Goal: Task Accomplishment & Management: Complete application form

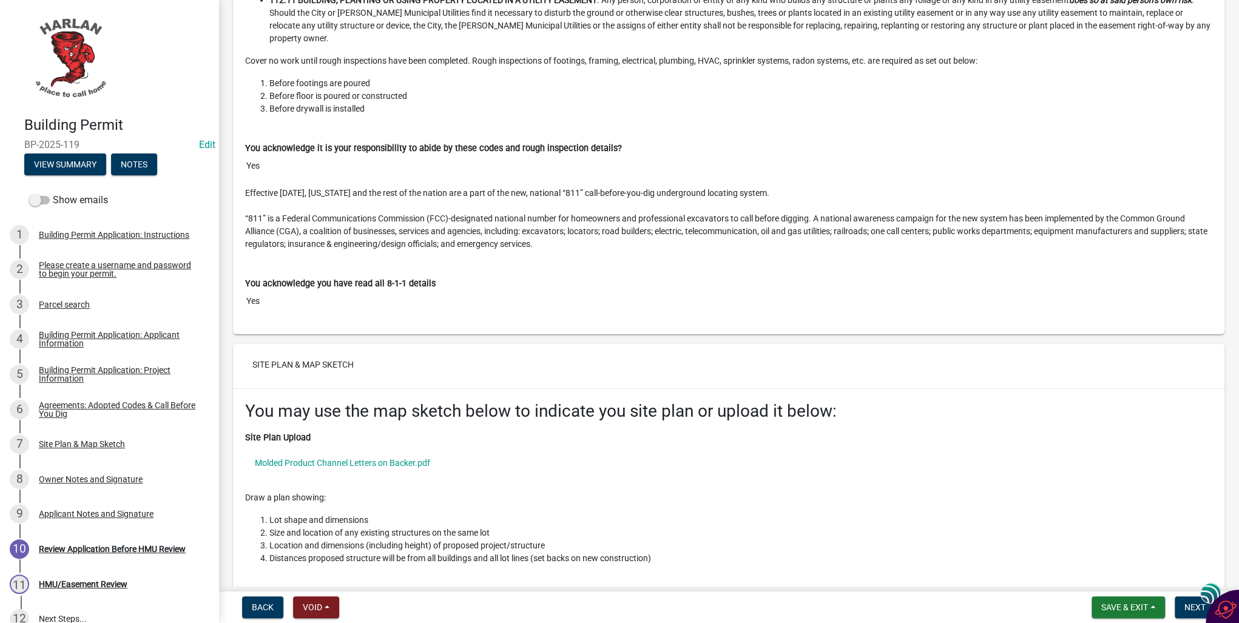
scroll to position [2573, 0]
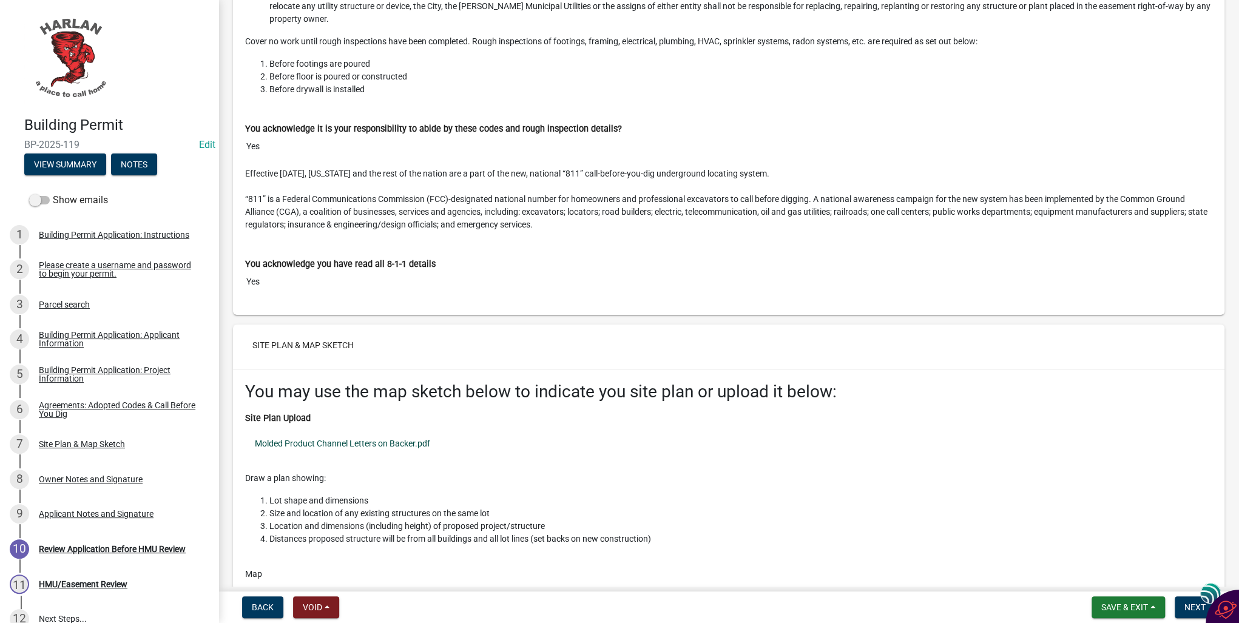
click at [371, 430] on link "Molded Product Channel Letters on Backer.pdf" at bounding box center [728, 444] width 967 height 28
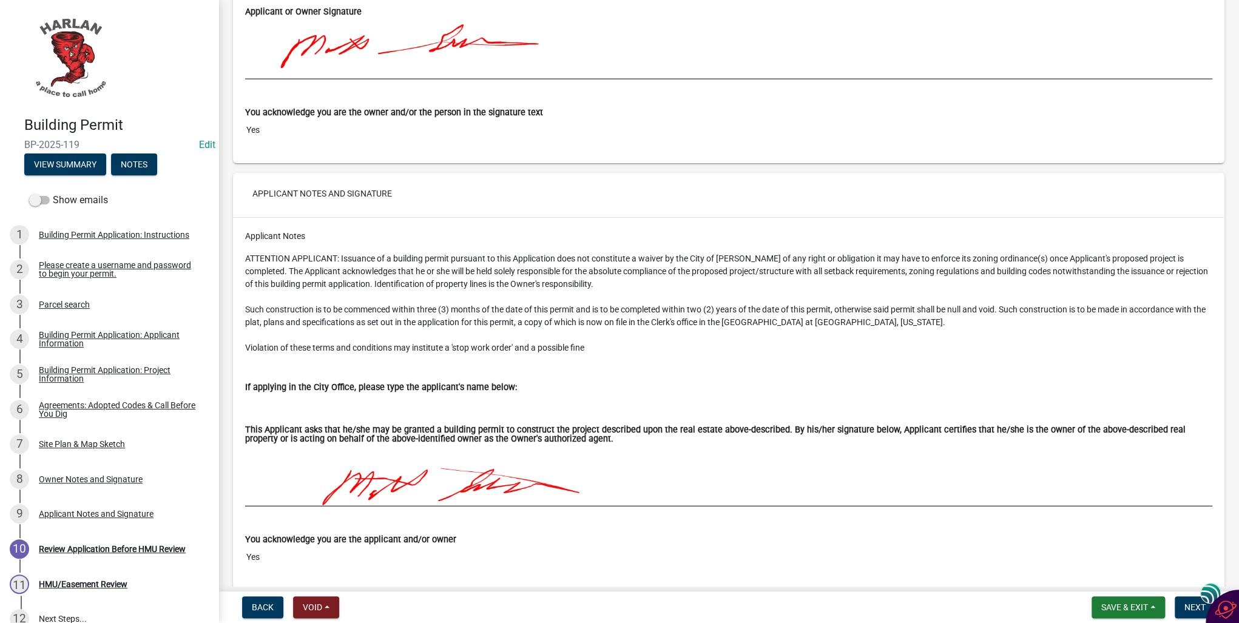
scroll to position [4785, 0]
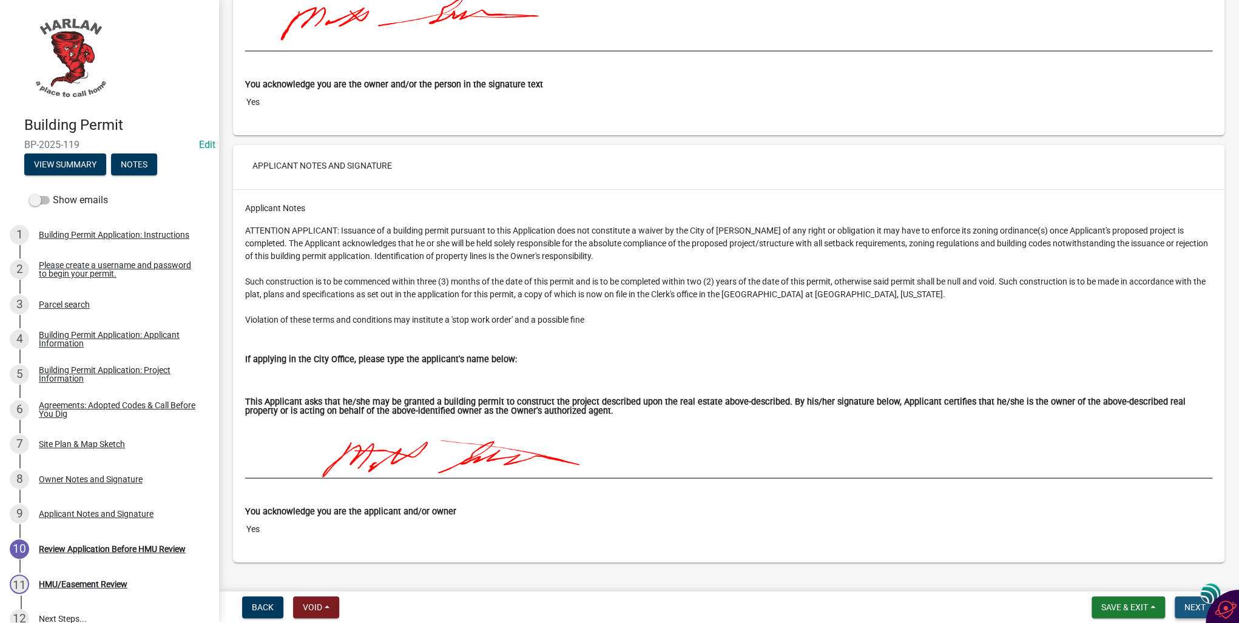
click at [1179, 605] on button "Next" at bounding box center [1195, 607] width 41 height 22
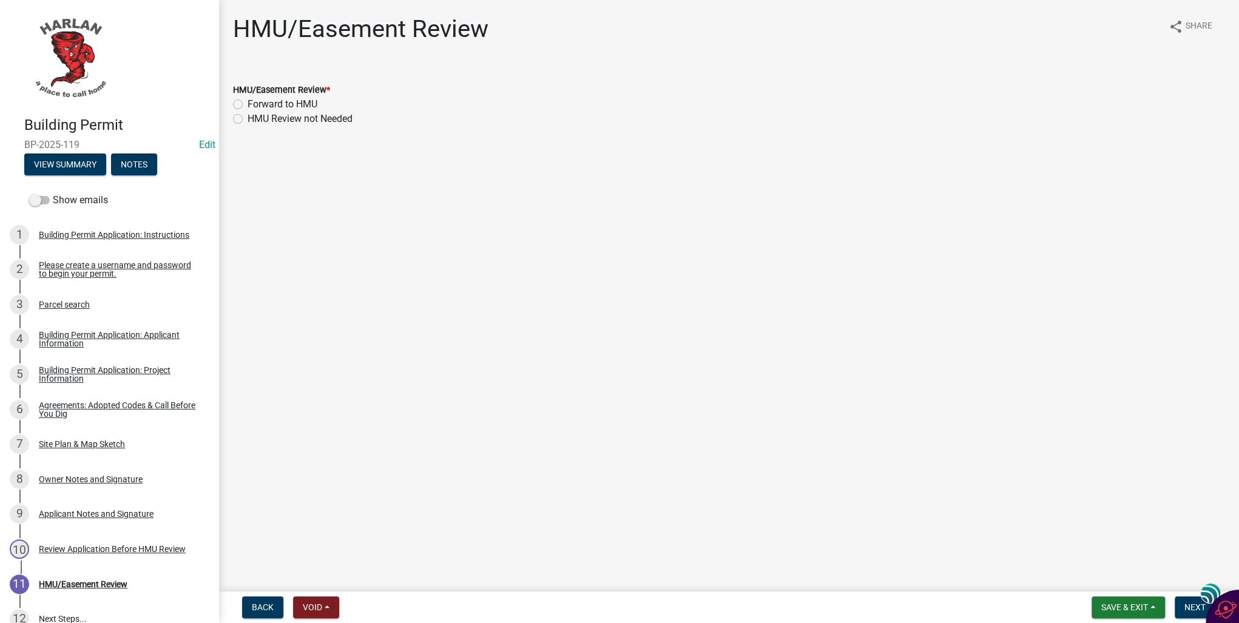
click at [248, 119] on label "HMU Review not Needed" at bounding box center [300, 119] width 105 height 15
click at [248, 119] on input "HMU Review not Needed" at bounding box center [252, 116] width 8 height 8
radio input "true"
click at [1189, 606] on span "Next" at bounding box center [1194, 607] width 21 height 10
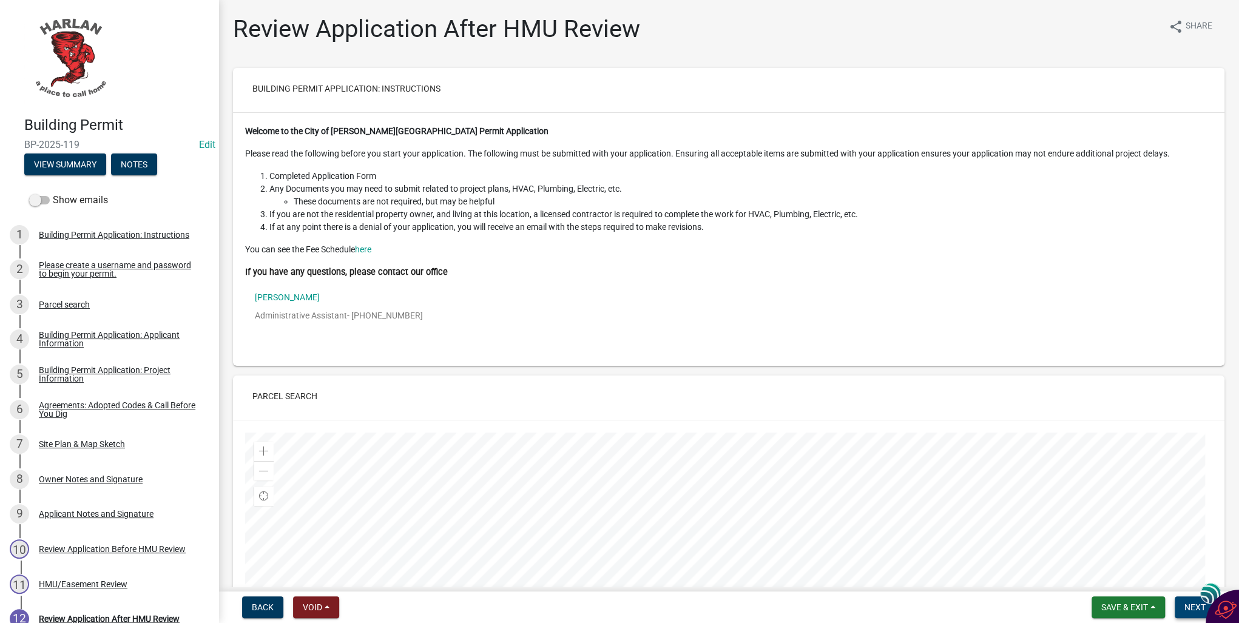
click at [1185, 610] on span "Next" at bounding box center [1194, 607] width 21 height 10
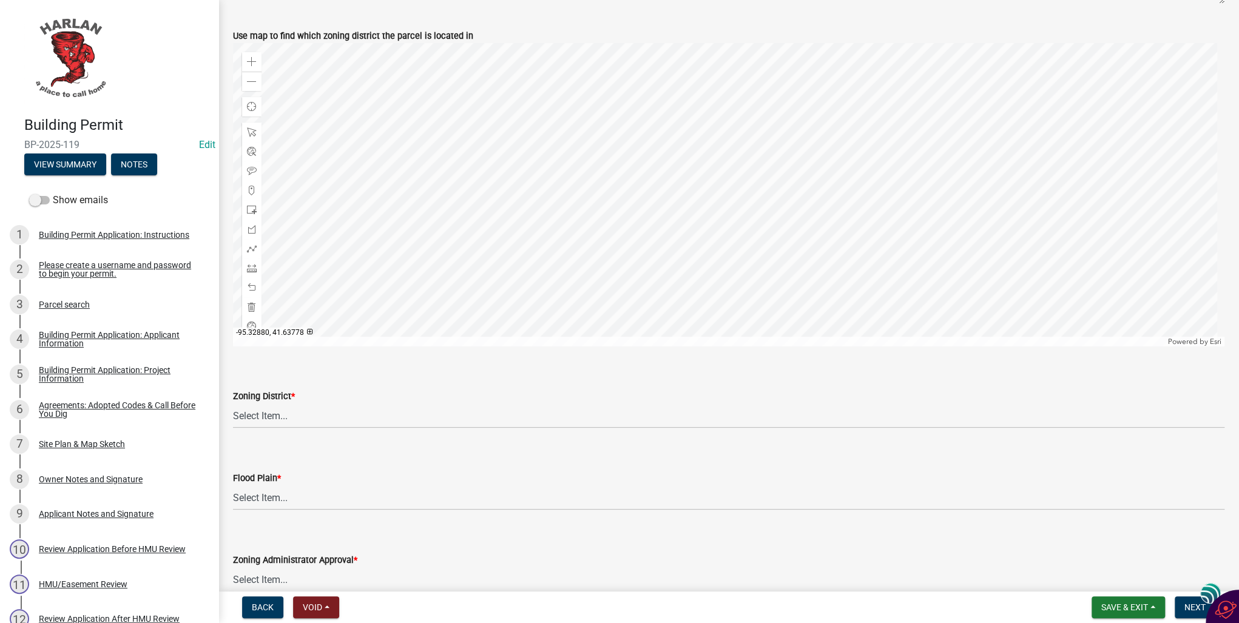
scroll to position [534, 0]
click at [277, 408] on select "Select Item... A-1 Agricultural B-1 Retail Business B-2 General Business B-3 Hi…" at bounding box center [728, 414] width 991 height 25
click at [233, 402] on select "Select Item... A-1 Agricultural B-1 Retail Business B-2 General Business B-3 Hi…" at bounding box center [728, 414] width 991 height 25
select select "59615869-c59a-4ff4-8017-fd457e17fdfc"
click at [252, 493] on select "Select Item... No Yes 100 Year Yes 500 Year" at bounding box center [728, 496] width 991 height 25
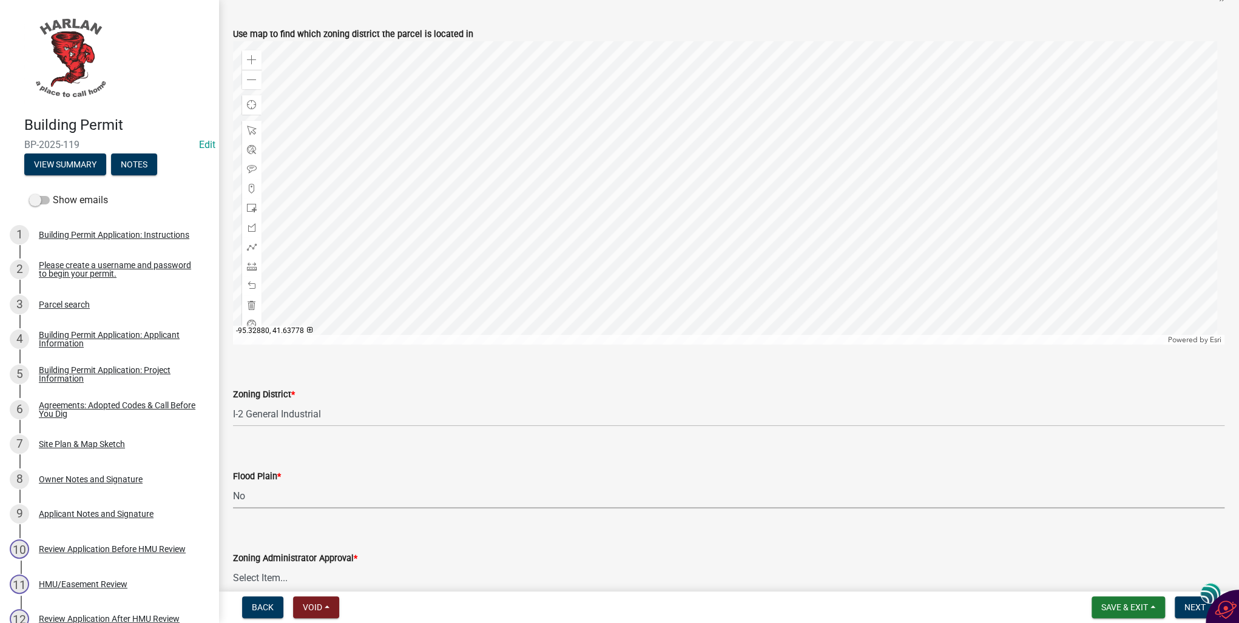
click at [233, 484] on select "Select Item... No Yes 100 Year Yes 500 Year" at bounding box center [728, 496] width 991 height 25
select select "50d3382b-18dd-4311-9a34-98b71270ef49"
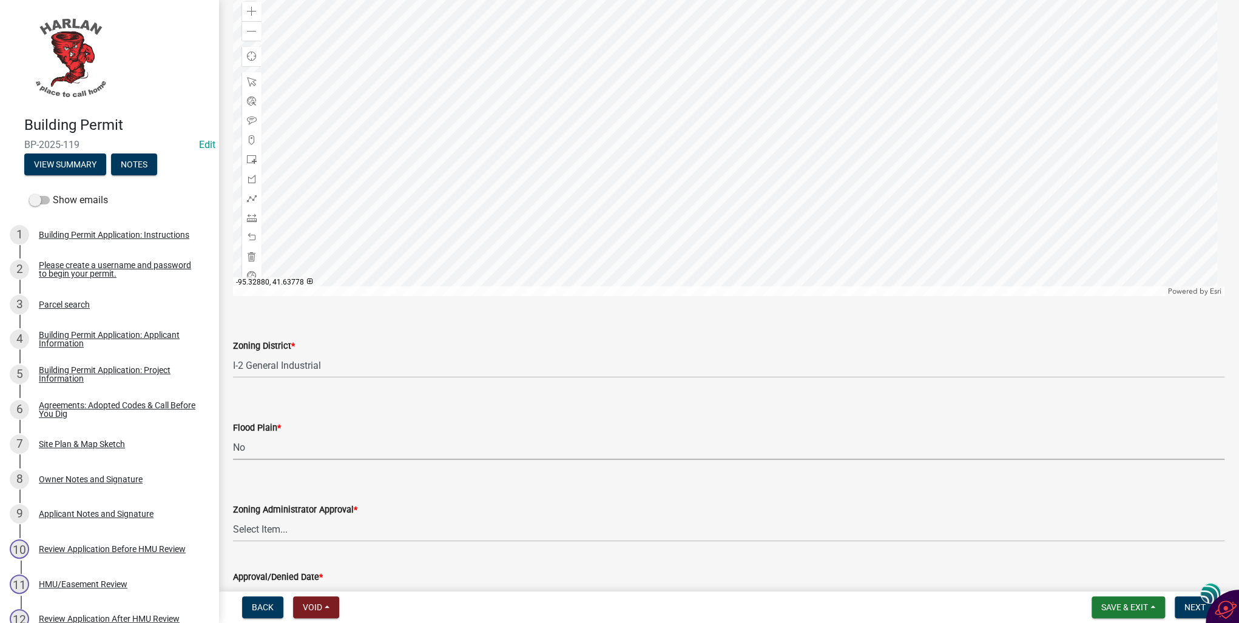
scroll to position [631, 0]
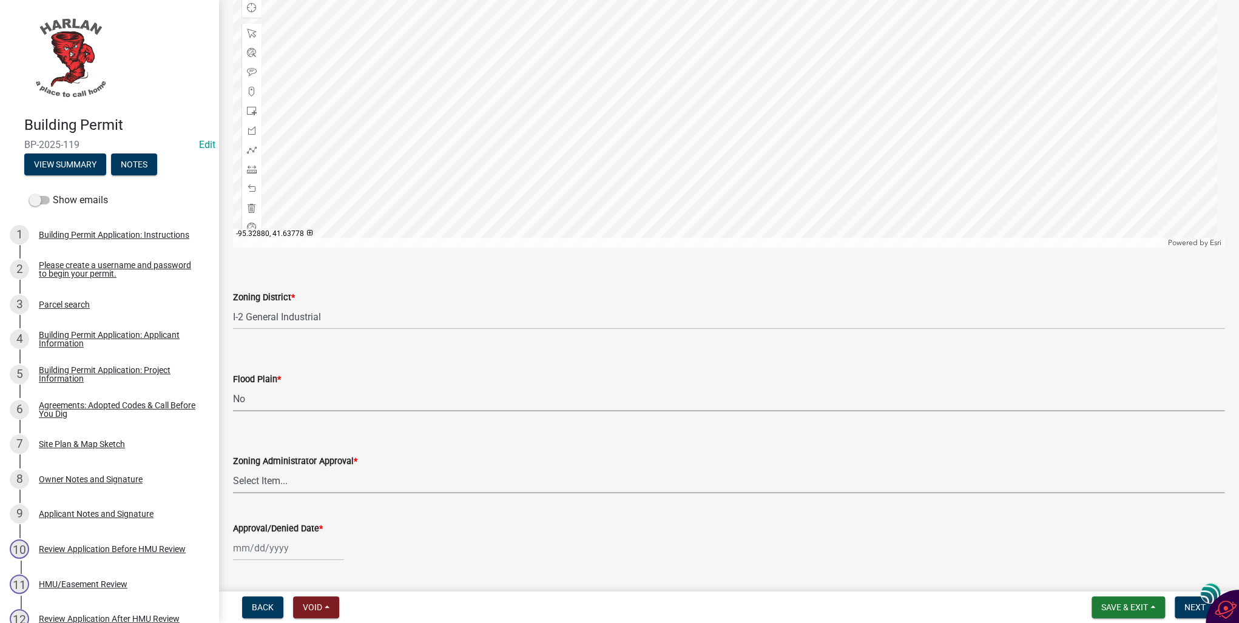
click at [255, 478] on select "Select Item... Approved Denied Pending Board of Adjustment Approval" at bounding box center [728, 480] width 991 height 25
click at [233, 468] on select "Select Item... Approved Denied Pending Board of Adjustment Approval" at bounding box center [728, 480] width 991 height 25
select select "3a3761ad-bb9f-4947-9688-d1705314667d"
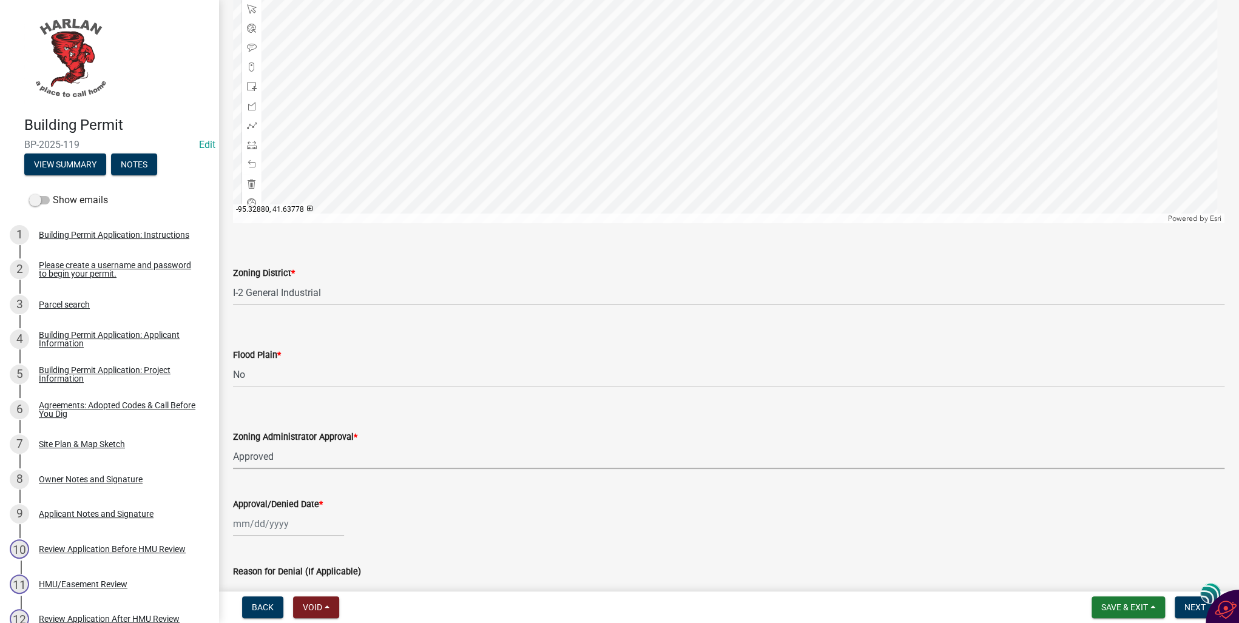
scroll to position [680, 0]
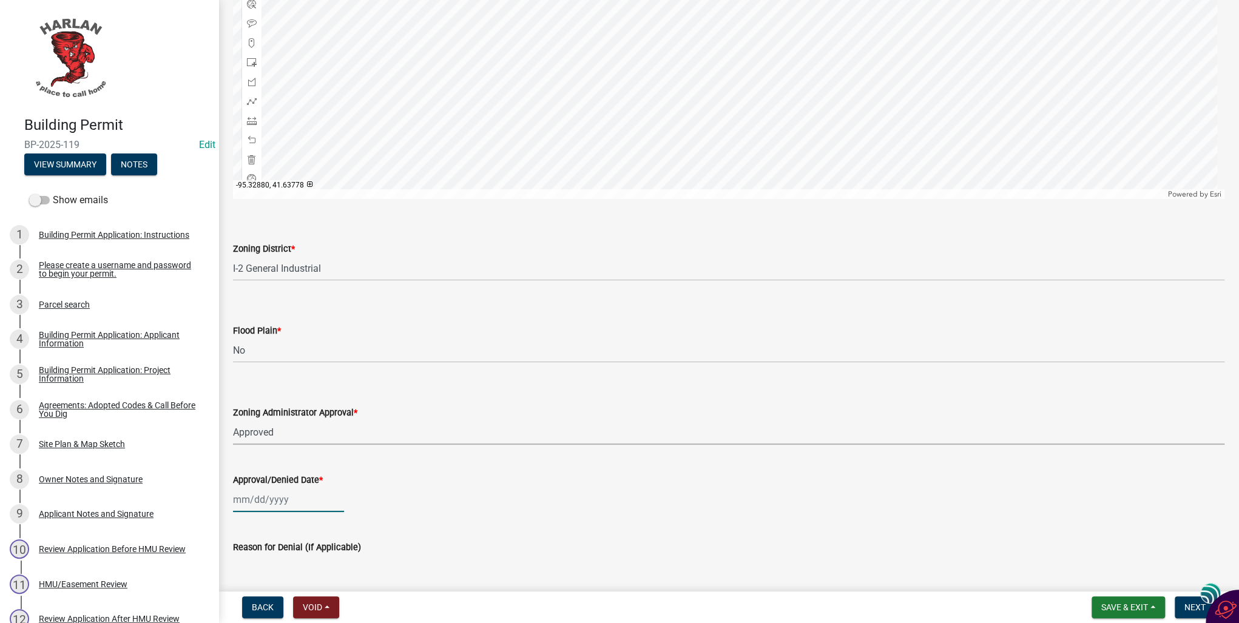
click at [257, 505] on div at bounding box center [288, 499] width 111 height 25
select select "10"
select select "2025"
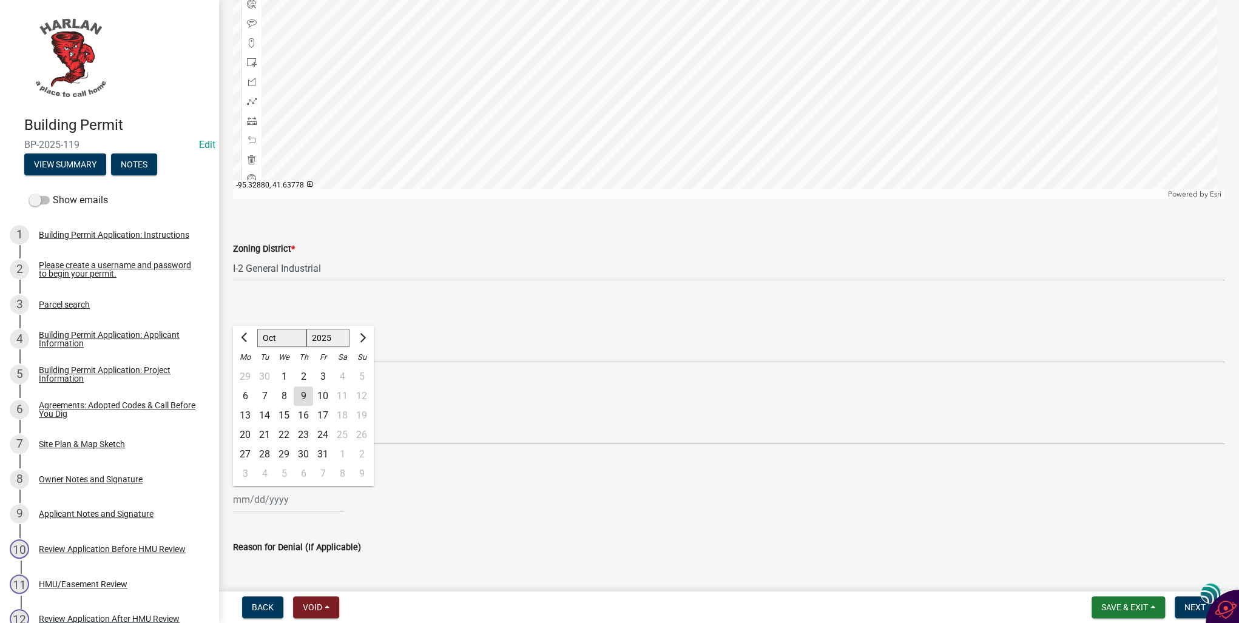
click at [302, 396] on div "9" at bounding box center [303, 395] width 19 height 19
type input "[DATE]"
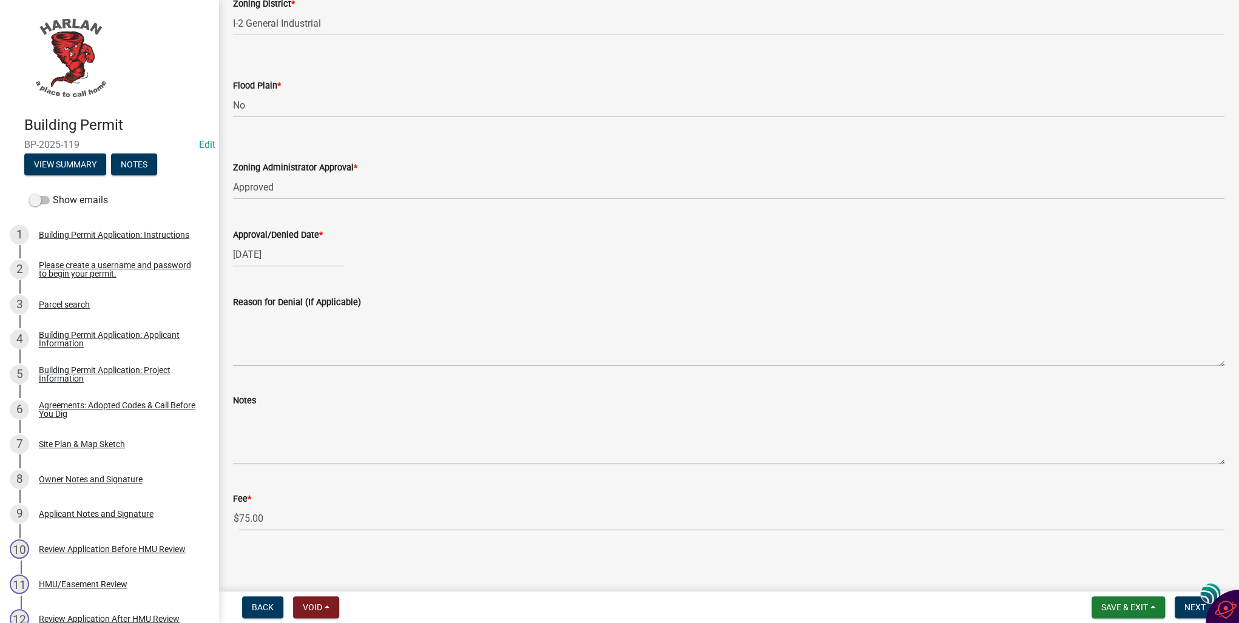
scroll to position [925, 0]
click at [1186, 604] on span "Next" at bounding box center [1194, 607] width 21 height 10
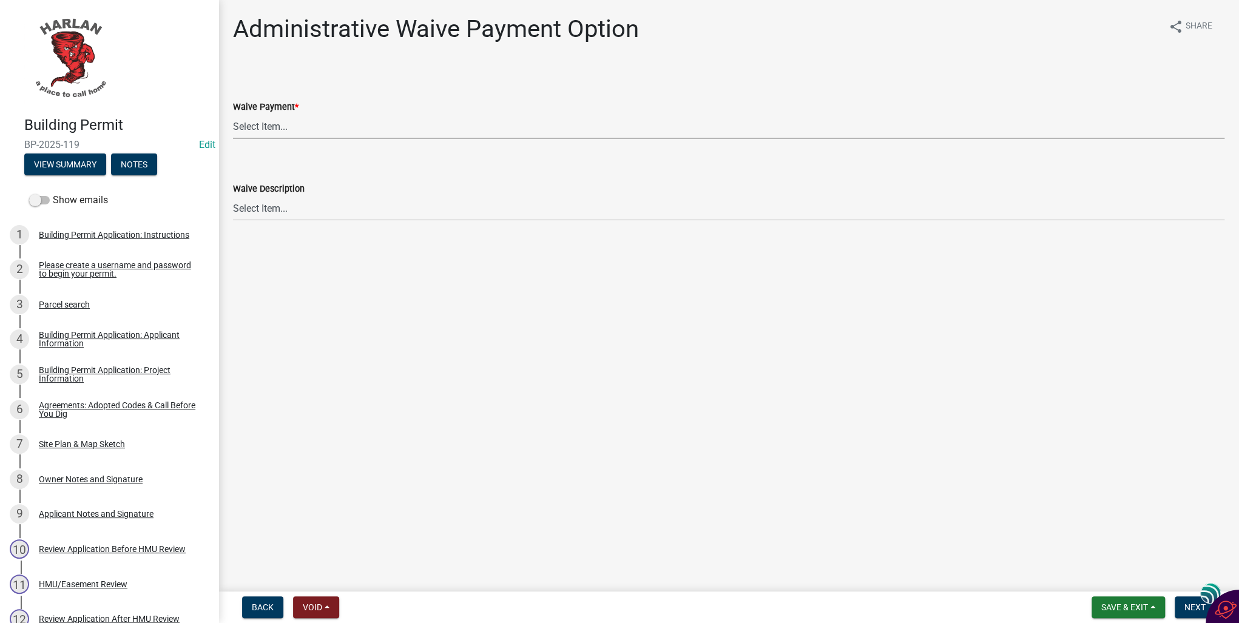
click at [247, 127] on select "Select Item... Yes No" at bounding box center [728, 126] width 991 height 25
click at [233, 114] on select "Select Item... Yes No" at bounding box center [728, 126] width 991 height 25
select select "7298562d-80e2-4015-9188-174ec1b44f73"
click at [1184, 603] on span "Next" at bounding box center [1194, 607] width 21 height 10
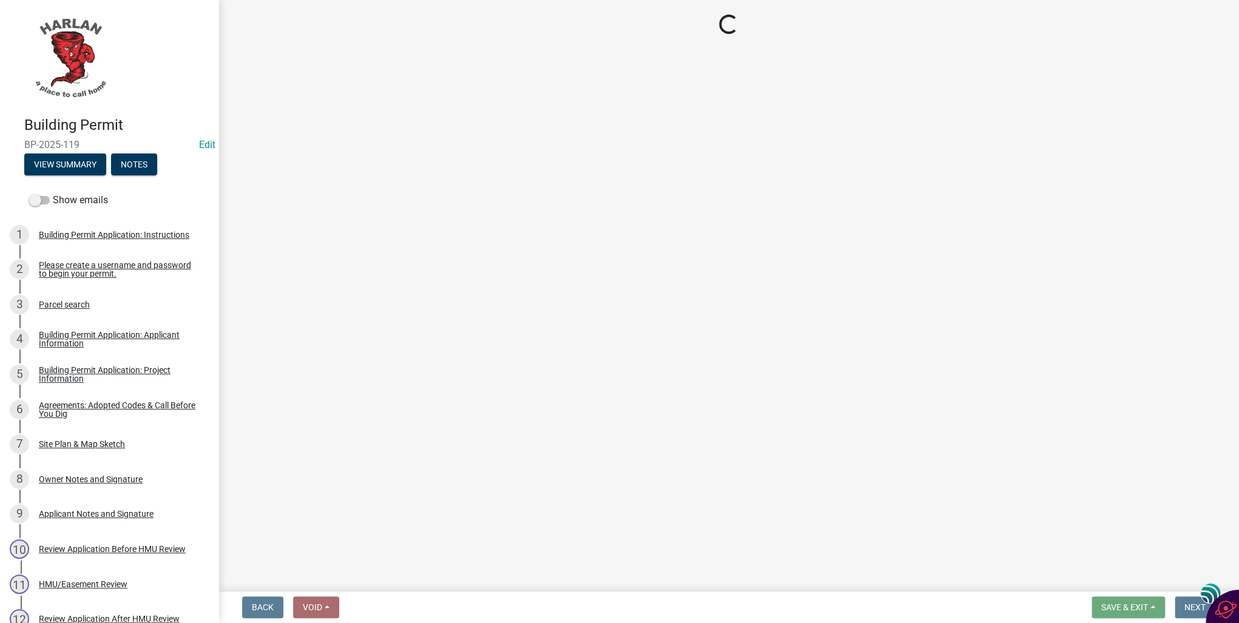
select select "3: 3"
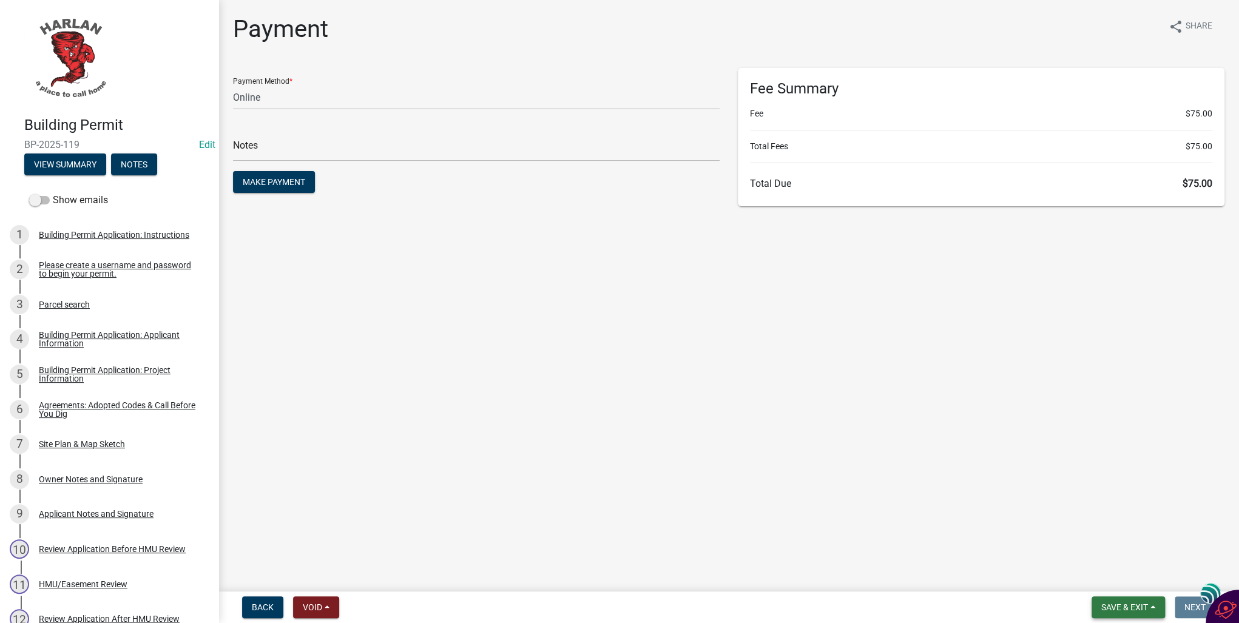
click at [1123, 604] on span "Save & Exit" at bounding box center [1124, 607] width 47 height 10
click at [1112, 578] on button "Save & Exit" at bounding box center [1116, 575] width 97 height 29
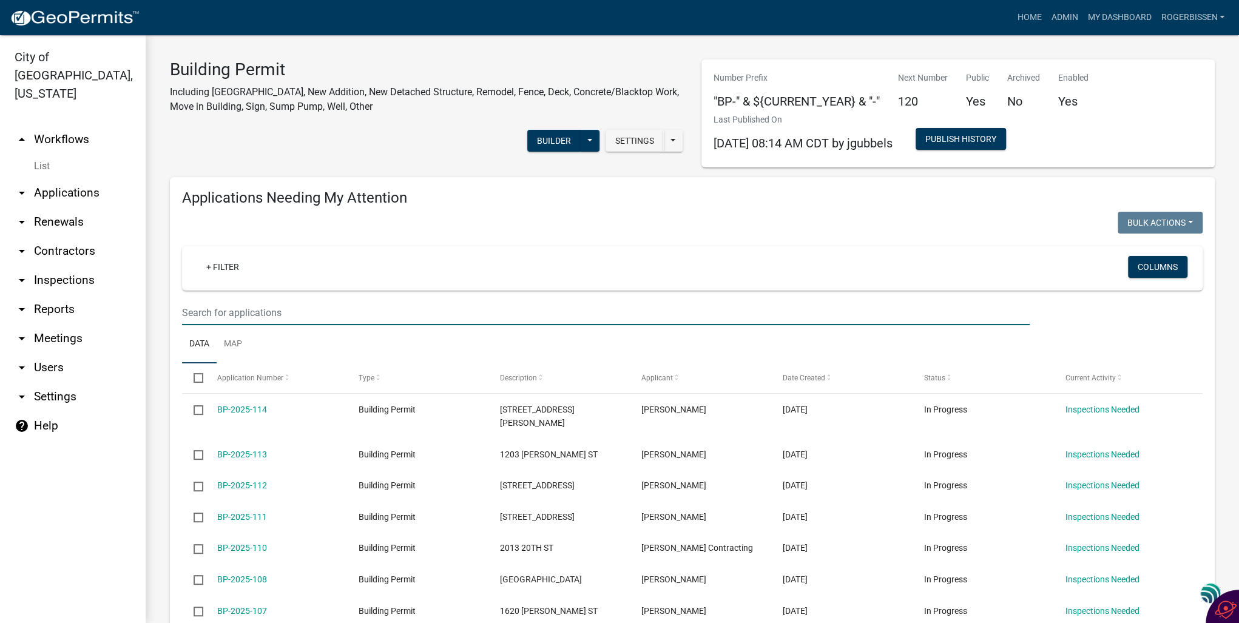
click at [286, 306] on input "text" at bounding box center [606, 312] width 848 height 25
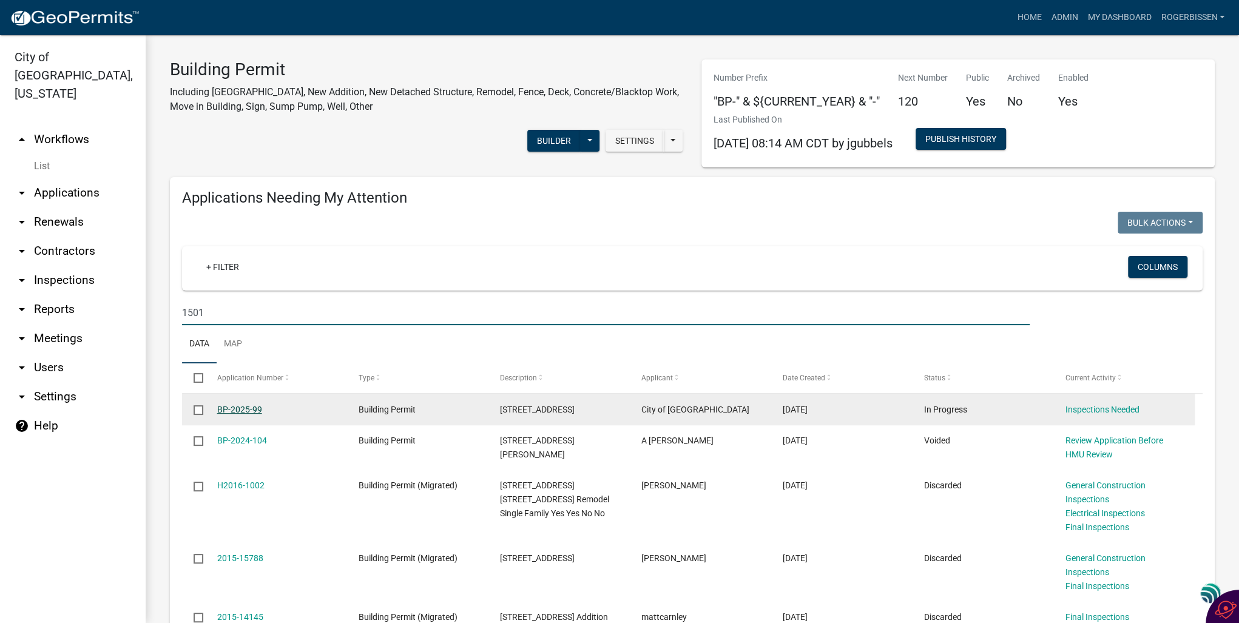
type input "1501"
click at [241, 409] on link "BP-2025-99" at bounding box center [239, 410] width 45 height 10
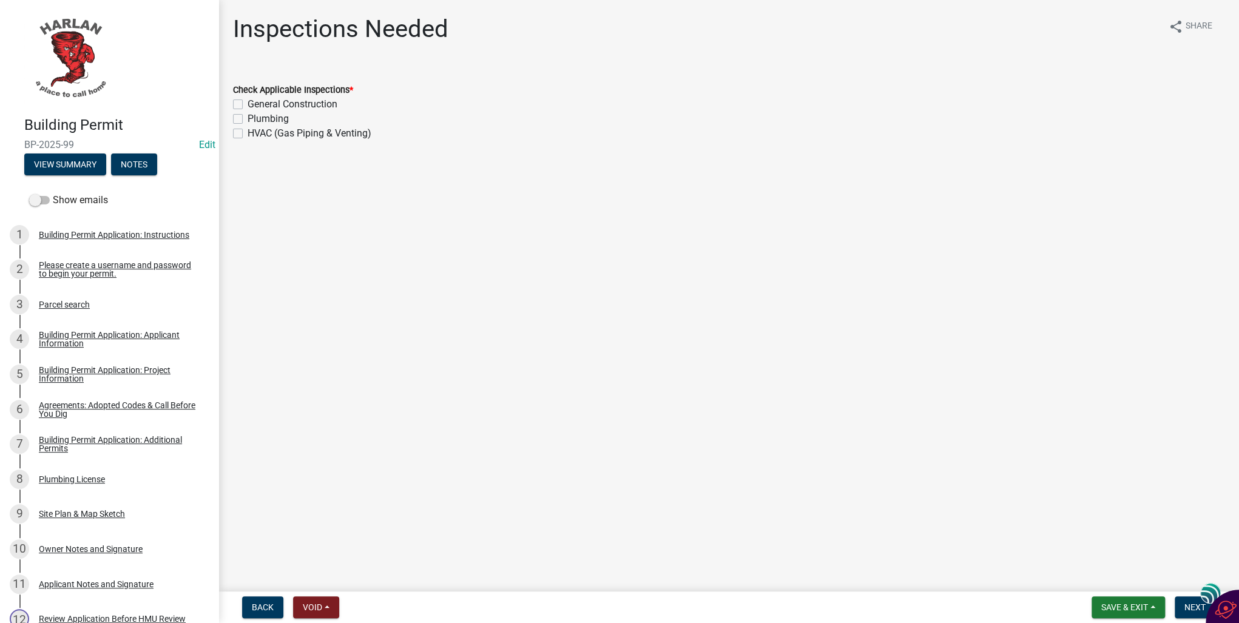
click at [248, 104] on label "General Construction" at bounding box center [293, 104] width 90 height 15
click at [248, 104] on input "General Construction" at bounding box center [252, 101] width 8 height 8
checkbox input "true"
checkbox input "false"
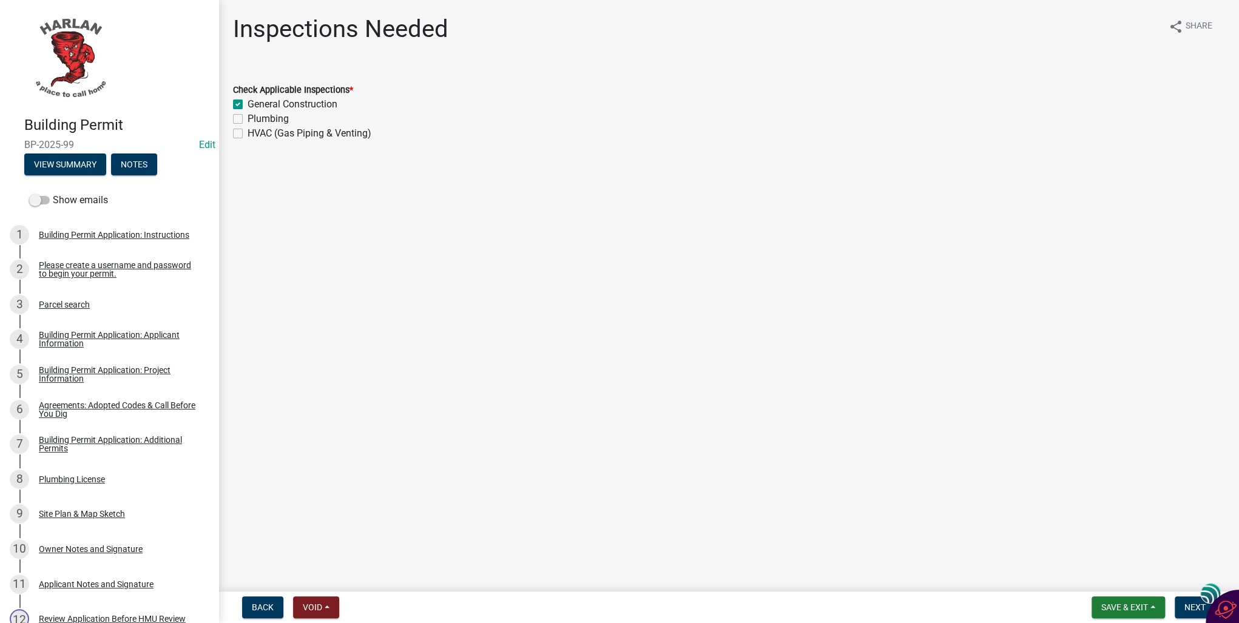
click at [248, 119] on label "Plumbing" at bounding box center [268, 119] width 41 height 15
click at [248, 119] on input "Plumbing" at bounding box center [252, 116] width 8 height 8
checkbox input "true"
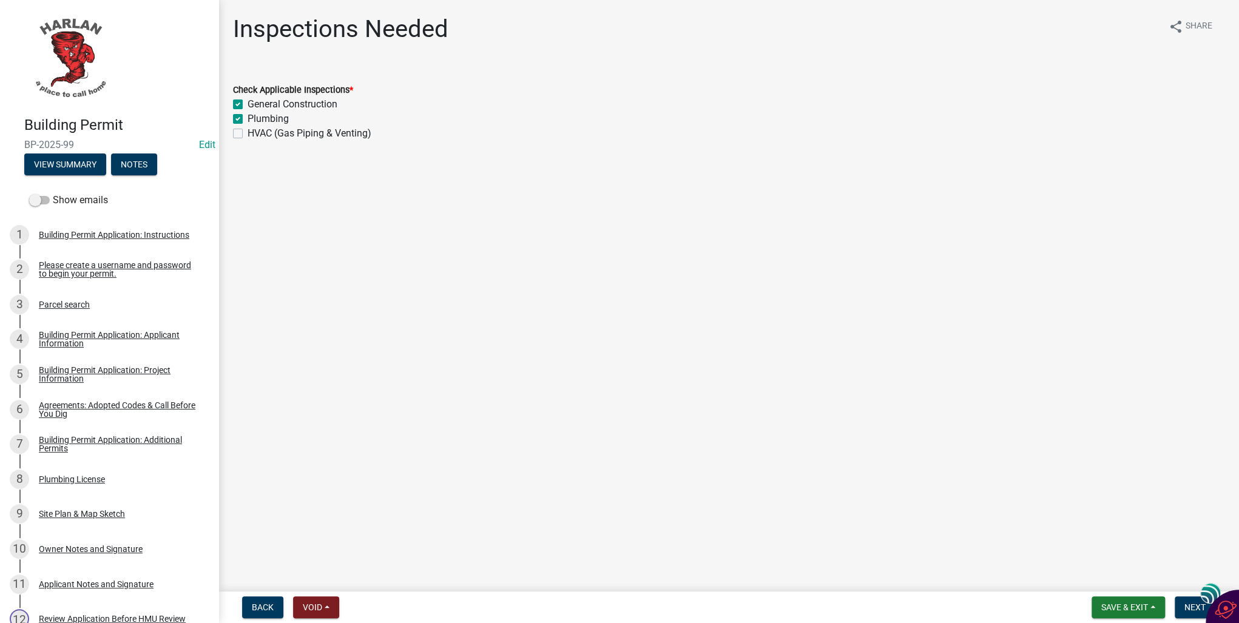
checkbox input "false"
click at [1184, 607] on span "Next" at bounding box center [1194, 607] width 21 height 10
click at [248, 224] on label "Plumbing" at bounding box center [268, 223] width 41 height 15
click at [248, 224] on input "Plumbing" at bounding box center [252, 220] width 8 height 8
radio input "true"
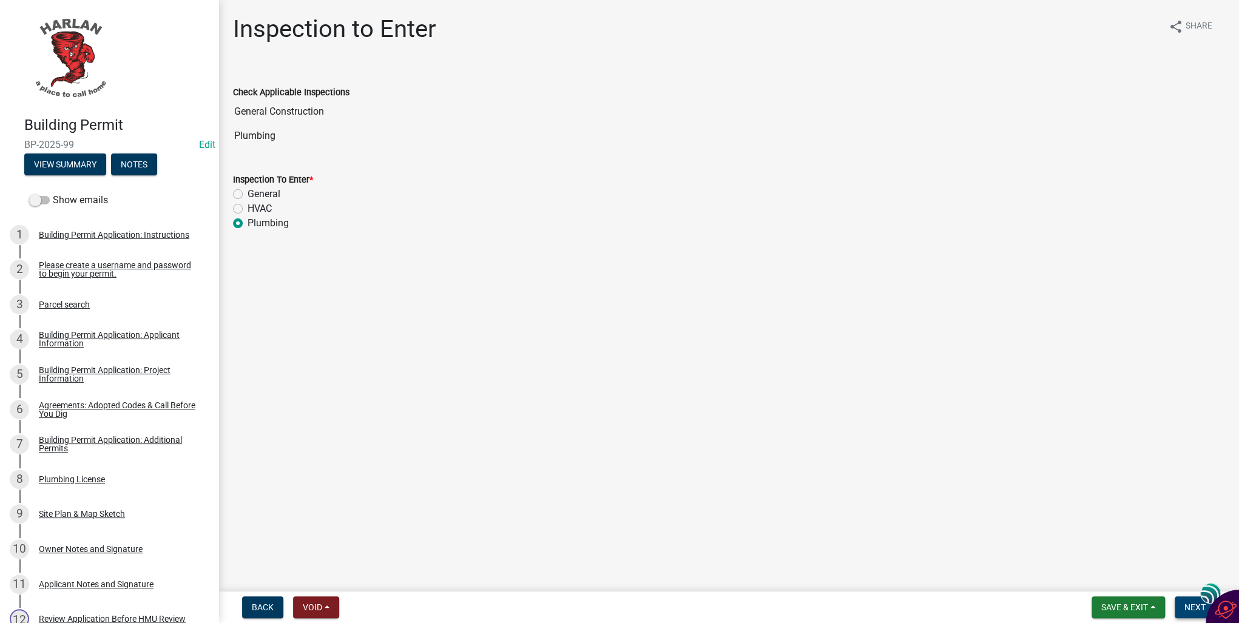
click at [1184, 608] on span "Next" at bounding box center [1194, 607] width 21 height 10
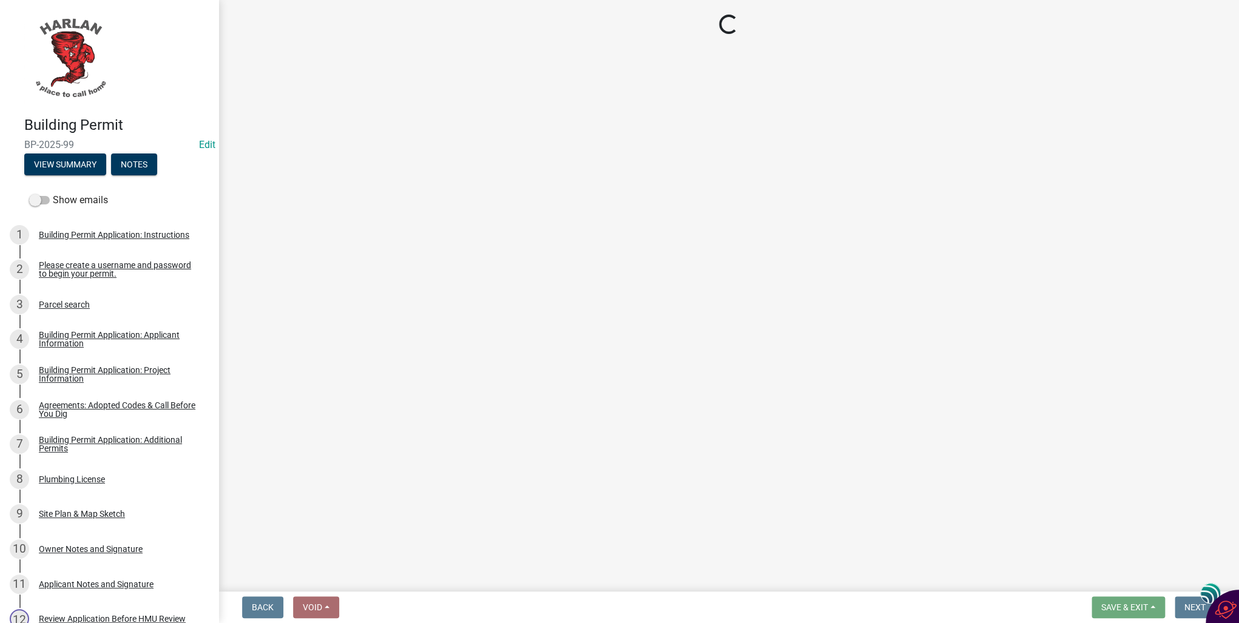
select select "351efae3-56ab-4ce2-9fde-654c356a5819"
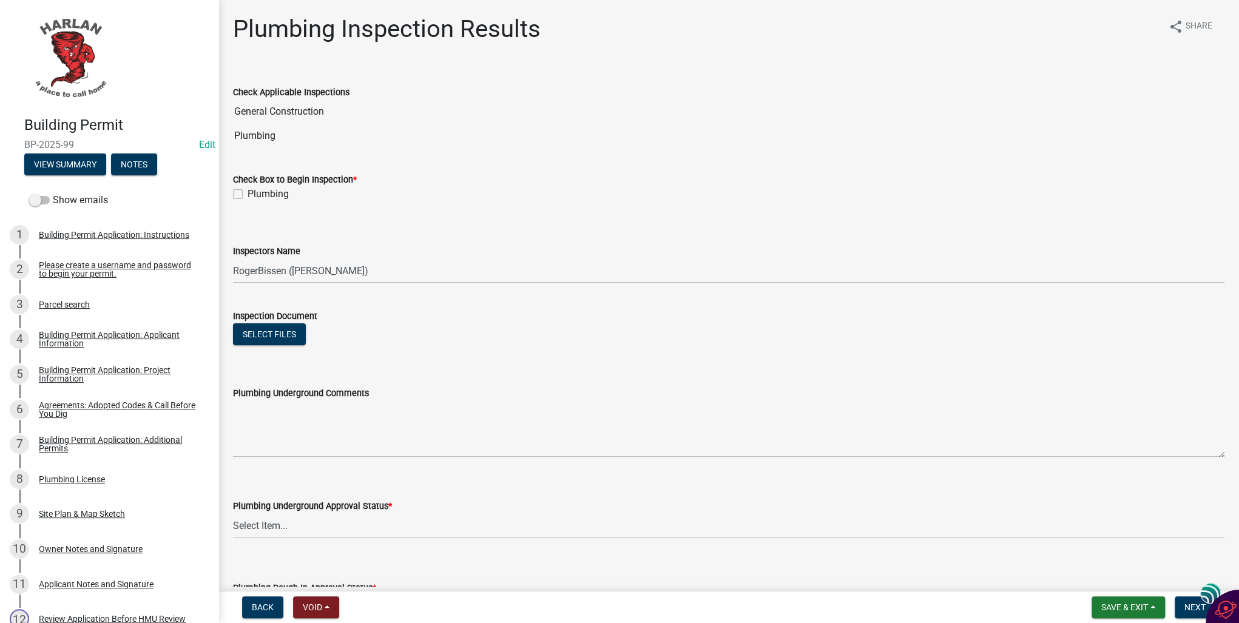
click at [248, 193] on label "Plumbing" at bounding box center [268, 194] width 41 height 15
click at [248, 193] on input "Plumbing" at bounding box center [252, 191] width 8 height 8
checkbox input "true"
click at [257, 526] on select "Select Item... Approved Denied Not Applicable" at bounding box center [728, 525] width 991 height 25
click at [233, 513] on select "Select Item... Approved Denied Not Applicable" at bounding box center [728, 525] width 991 height 25
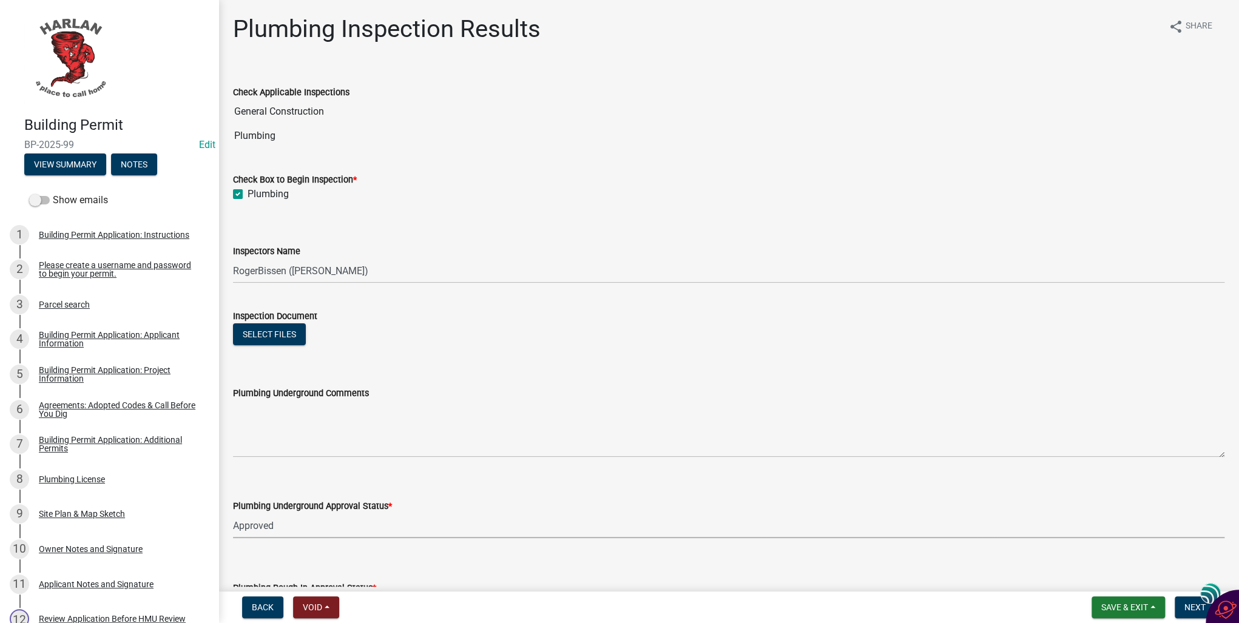
select select "839732f7-218c-46d8-b918-7cbcca0cdebf"
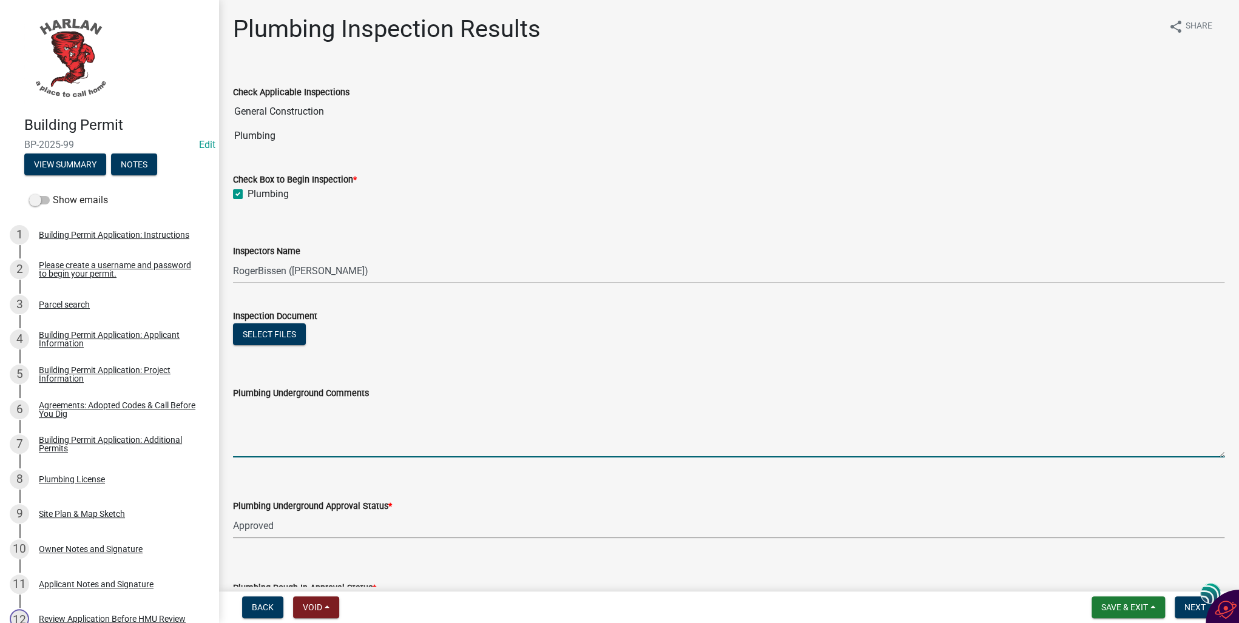
click at [245, 445] on textarea "Plumbing Underground Comments" at bounding box center [728, 428] width 991 height 57
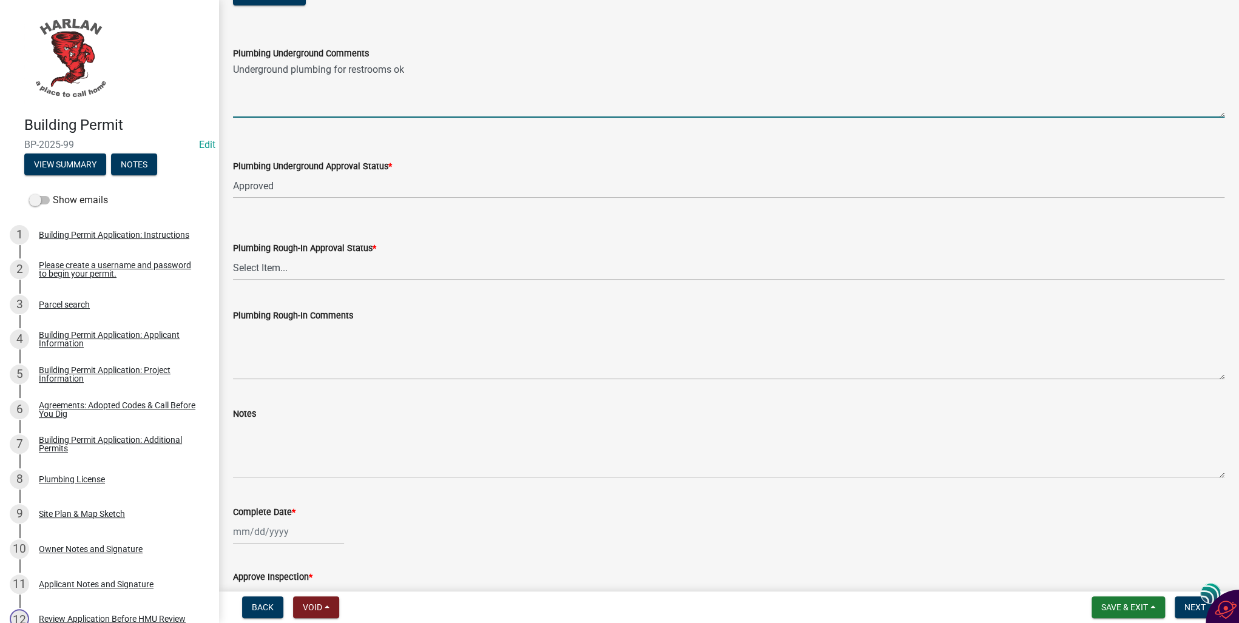
scroll to position [388, 0]
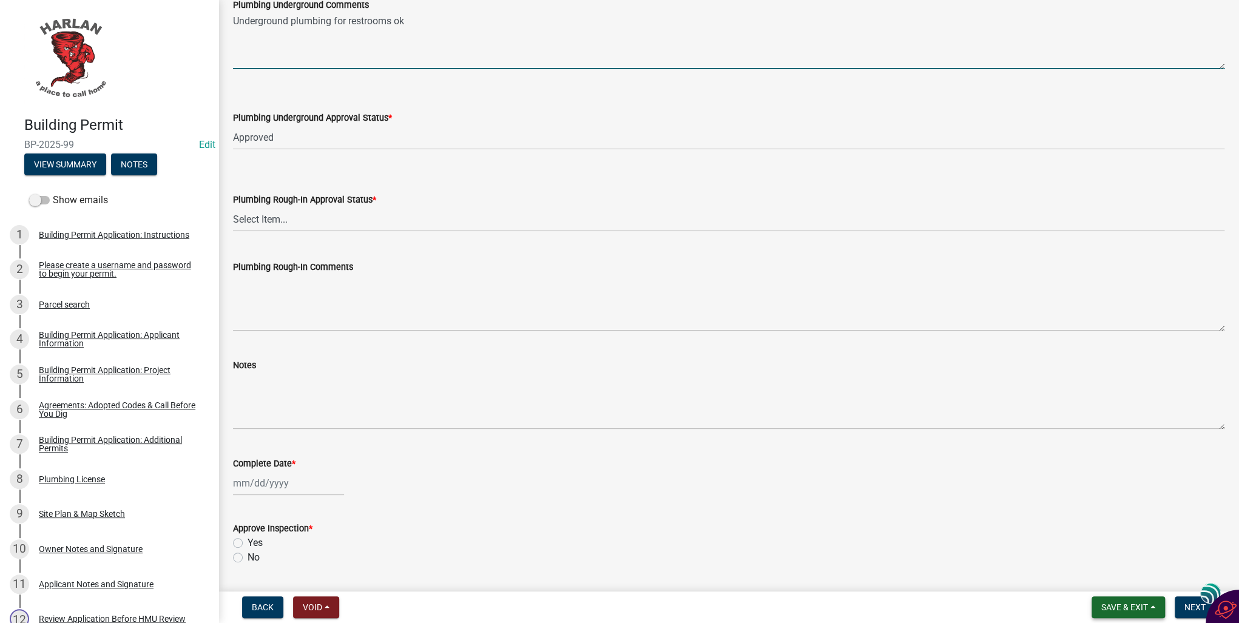
type textarea "Underground plumbing for restrooms ok"
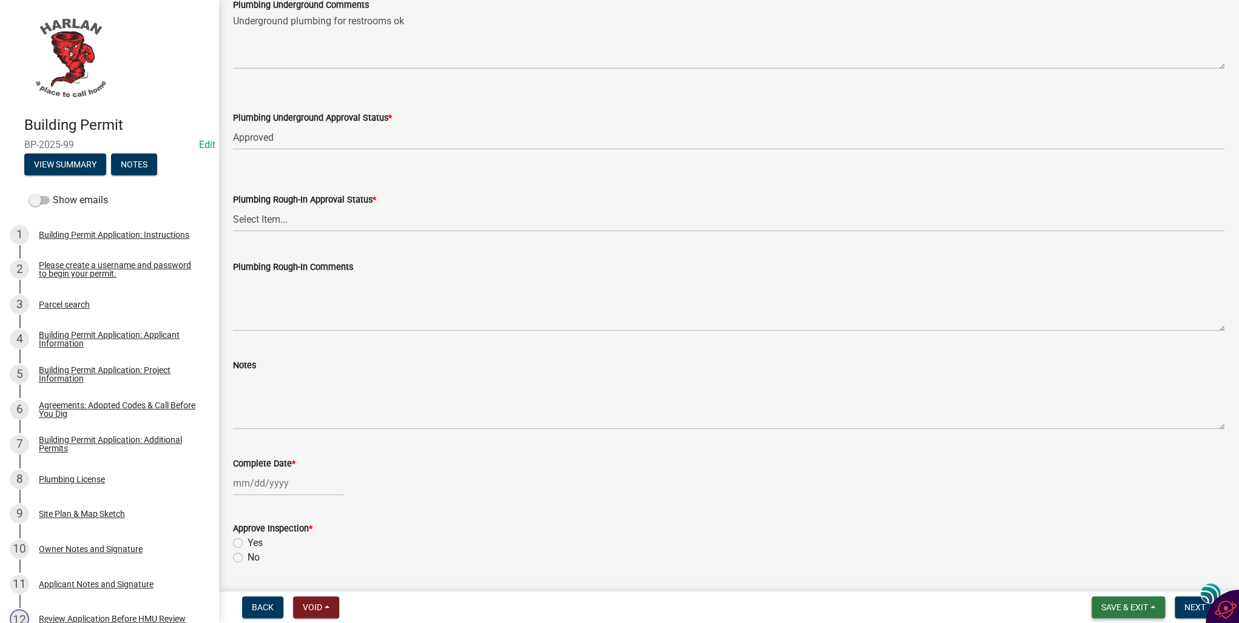
click at [1129, 607] on span "Save & Exit" at bounding box center [1124, 607] width 47 height 10
click at [1098, 575] on button "Save & Exit" at bounding box center [1116, 575] width 97 height 29
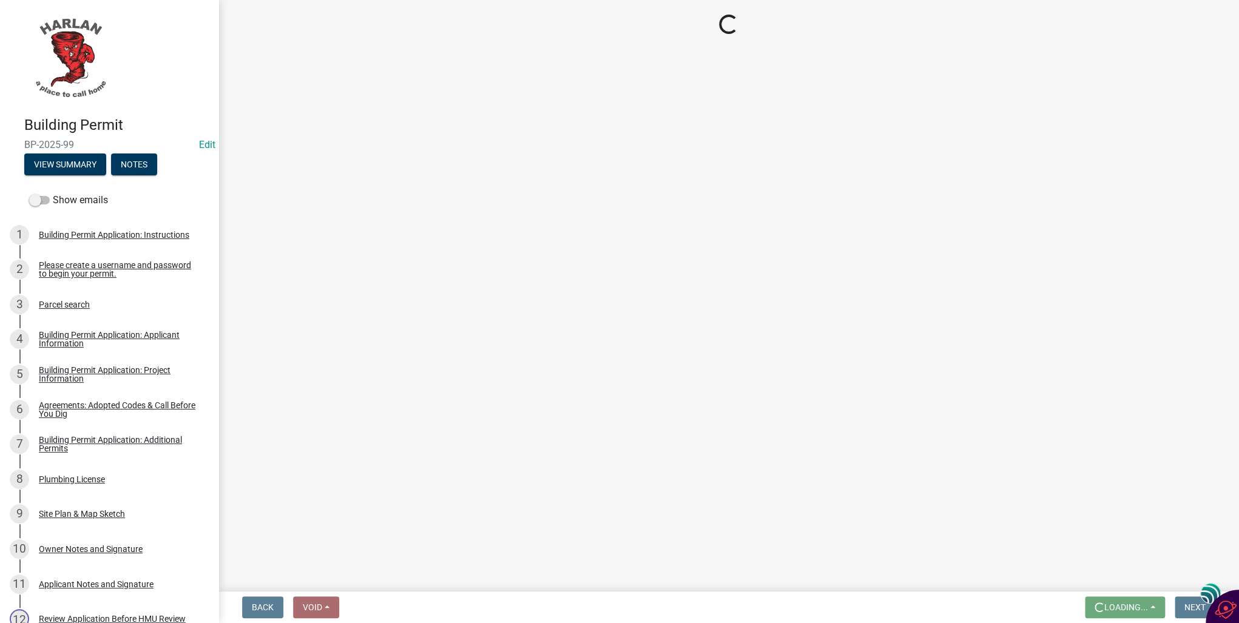
scroll to position [0, 0]
